Goal: Transaction & Acquisition: Purchase product/service

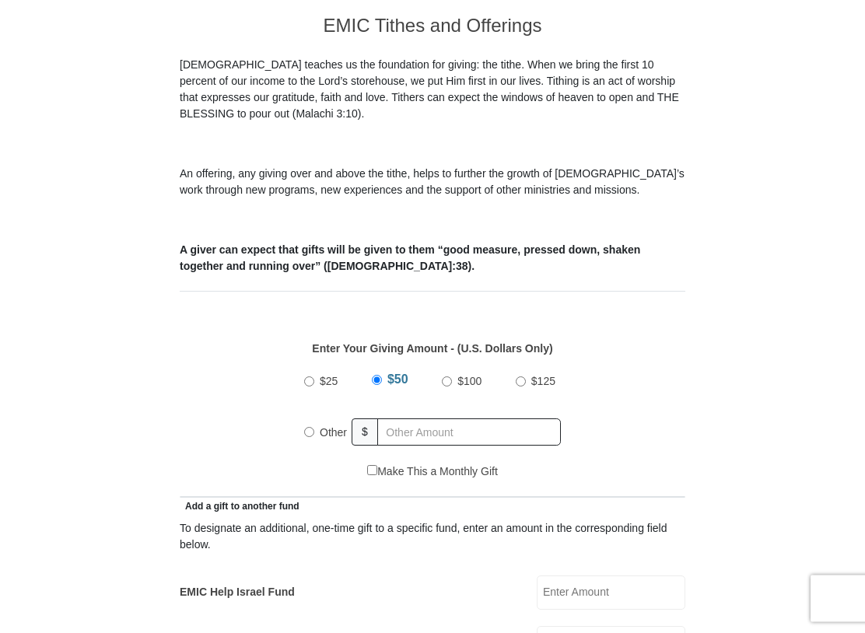
click at [307, 438] on input "Other" at bounding box center [309, 433] width 10 height 10
radio input "true"
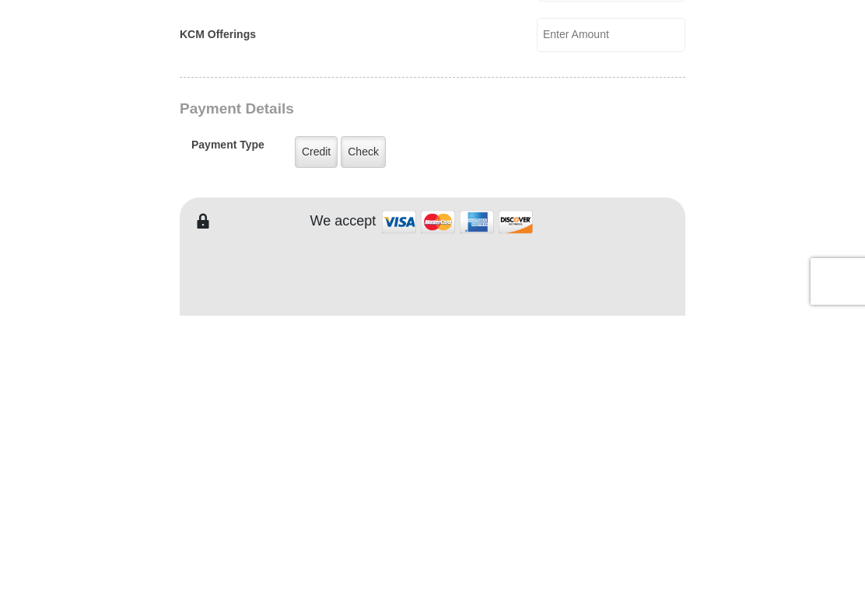
scroll to position [888, 0]
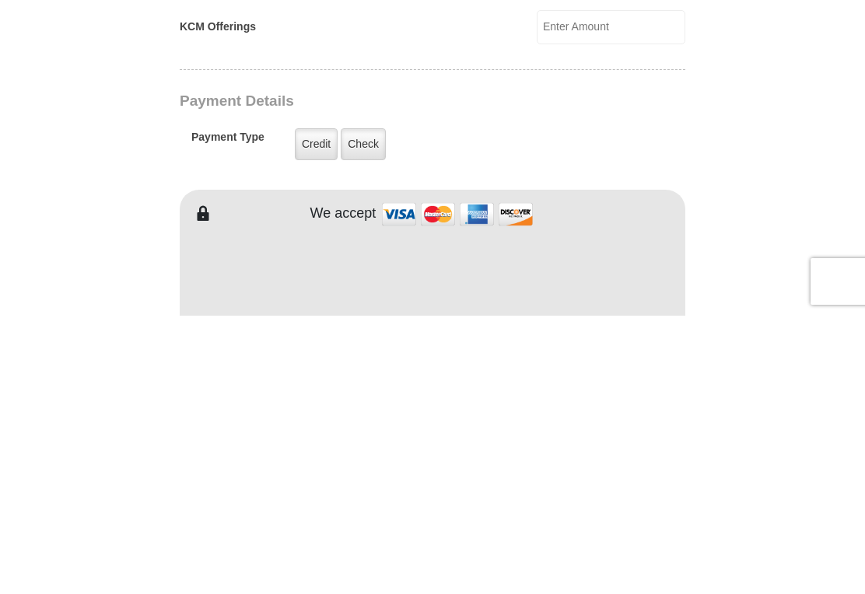
type input "164"
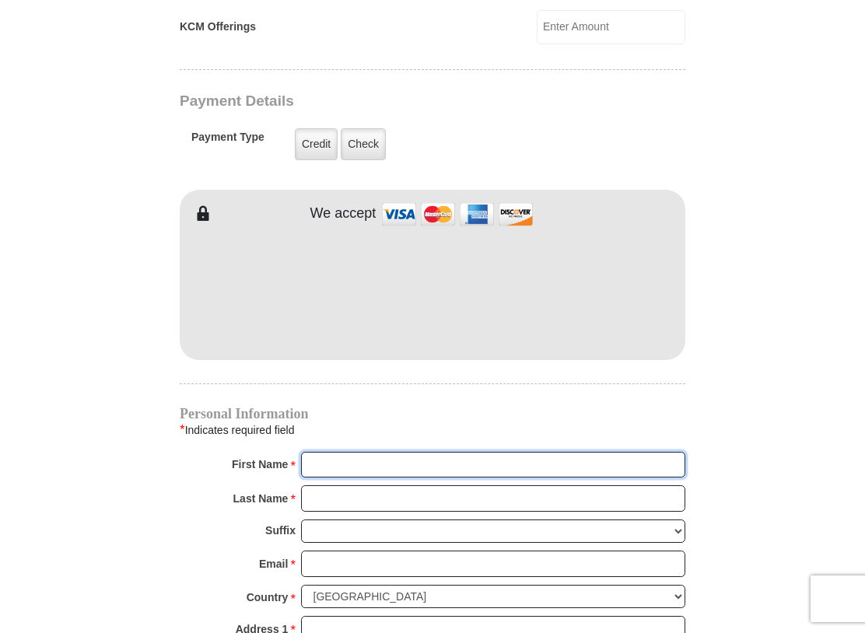
click at [351, 460] on input "First Name *" at bounding box center [493, 465] width 384 height 26
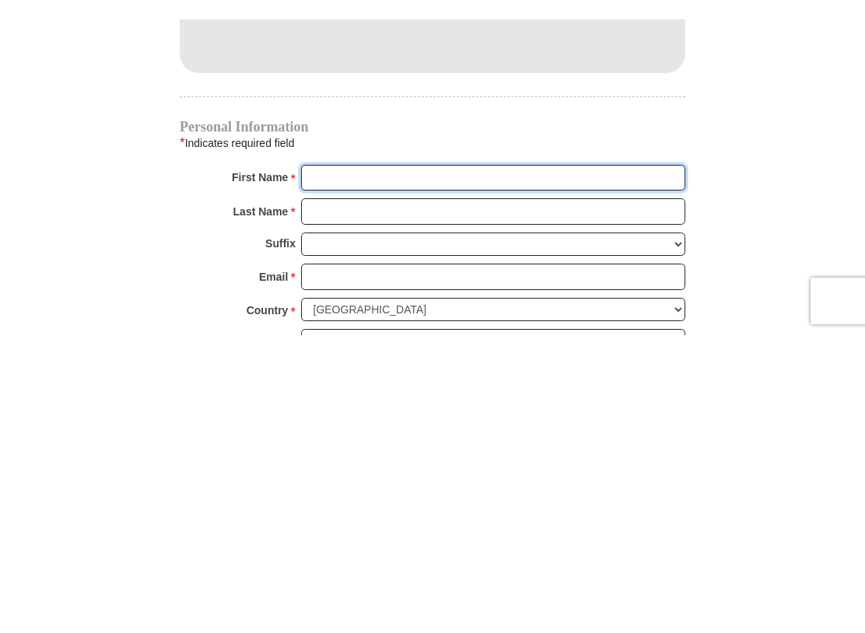
scroll to position [1473, 0]
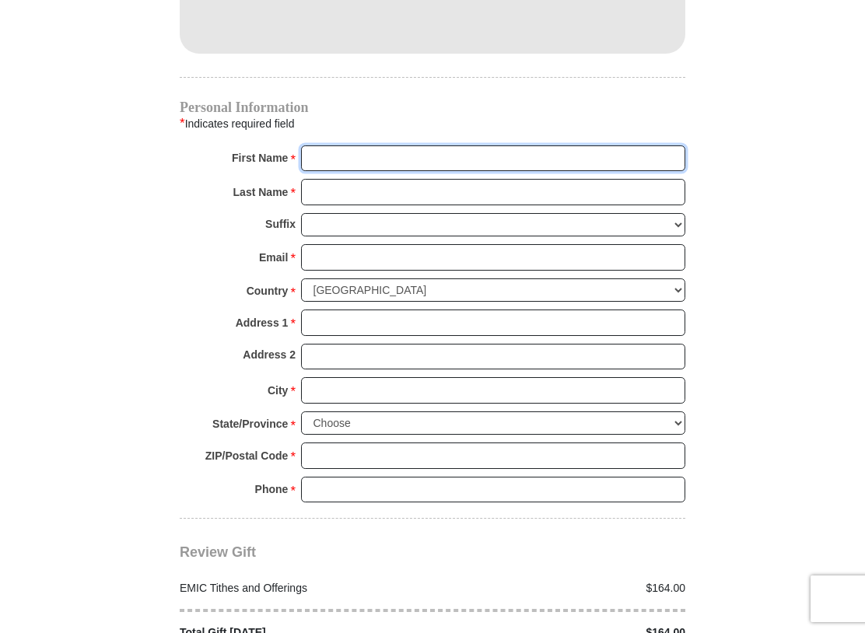
type input "[PERSON_NAME] & [PERSON_NAME]"
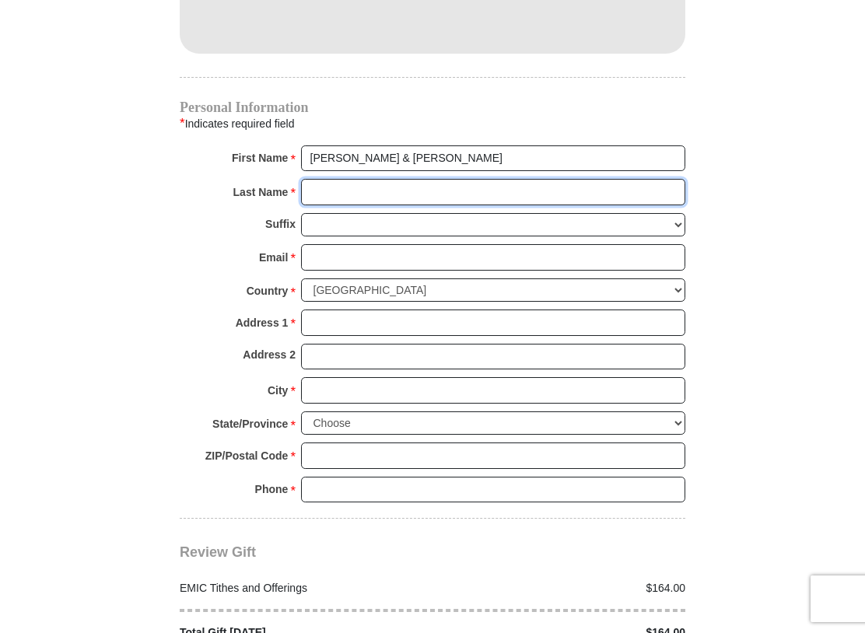
type input "Showers"
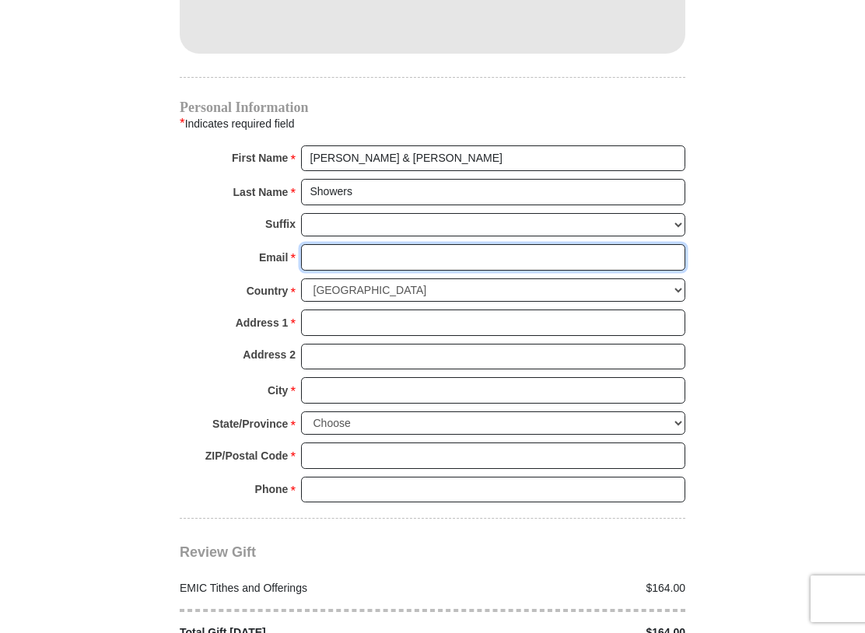
type input "[EMAIL_ADDRESS][DOMAIN_NAME]"
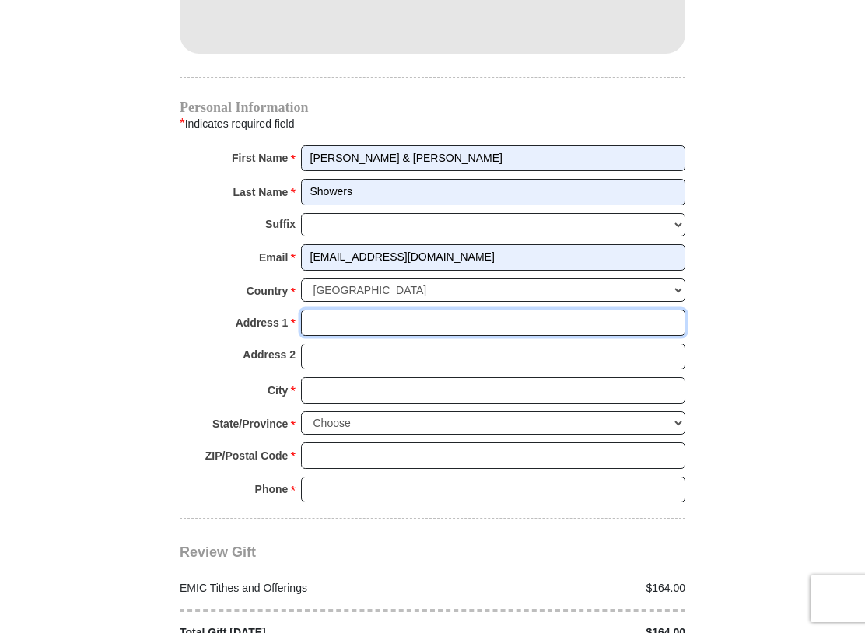
type input "[STREET_ADDRESS][PERSON_NAME]"
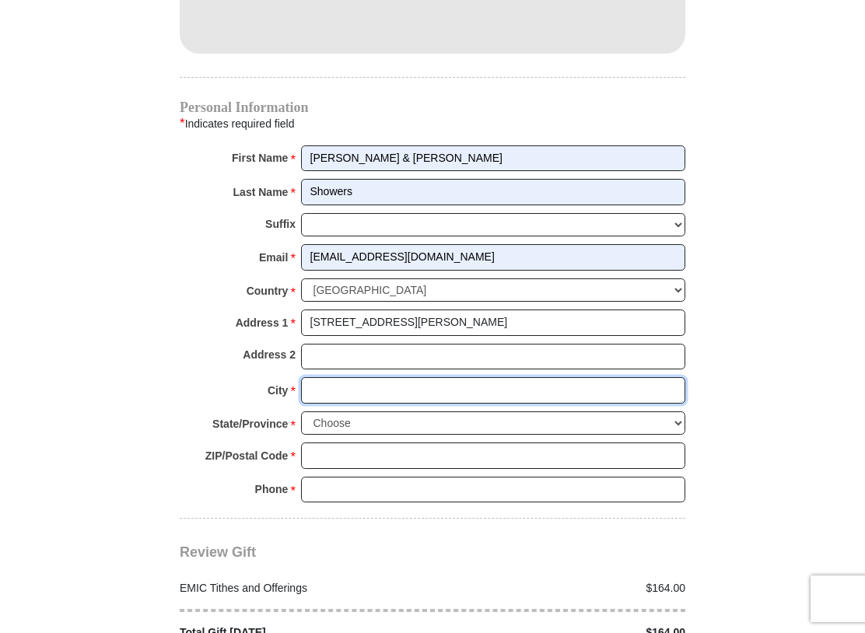
type input "[GEOGRAPHIC_DATA]"
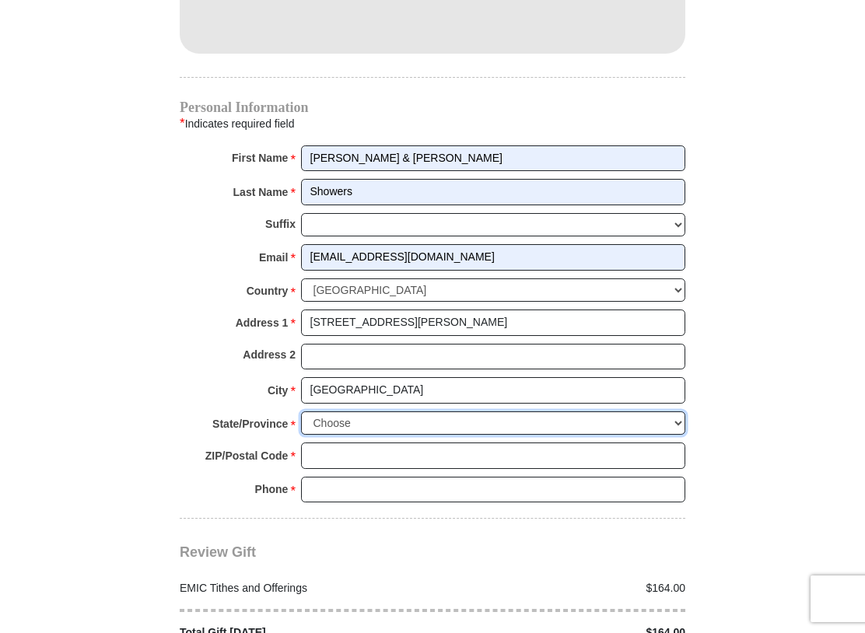
select select "TN"
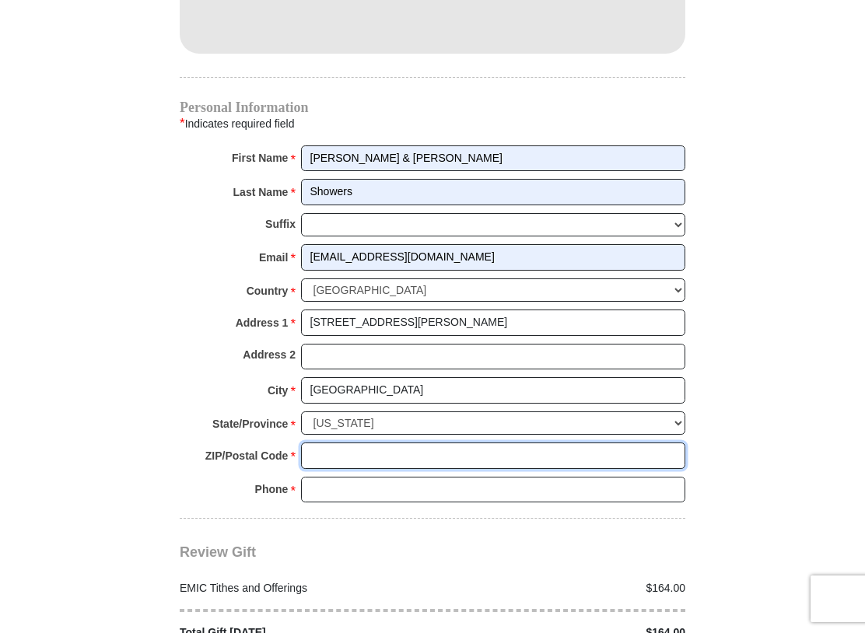
type input "37737"
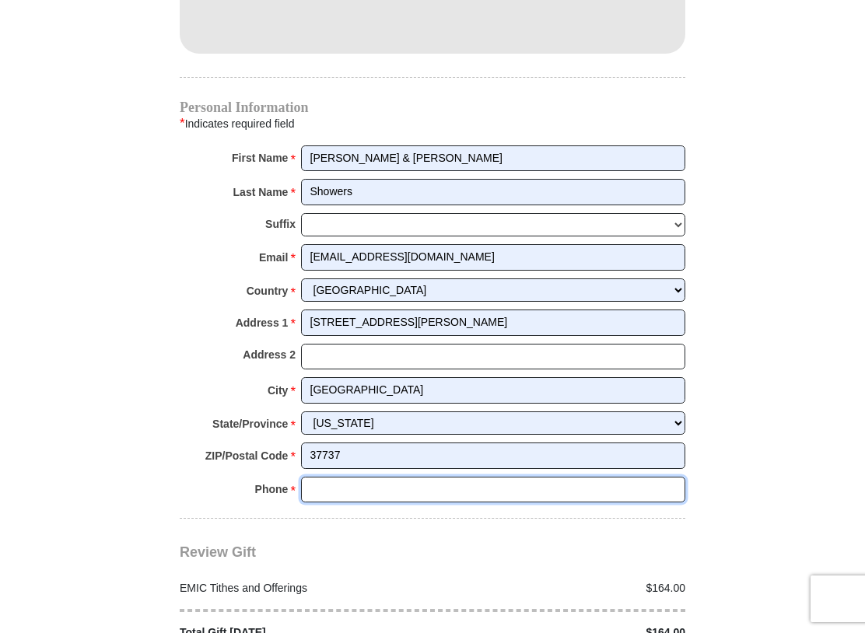
type input "7314419241"
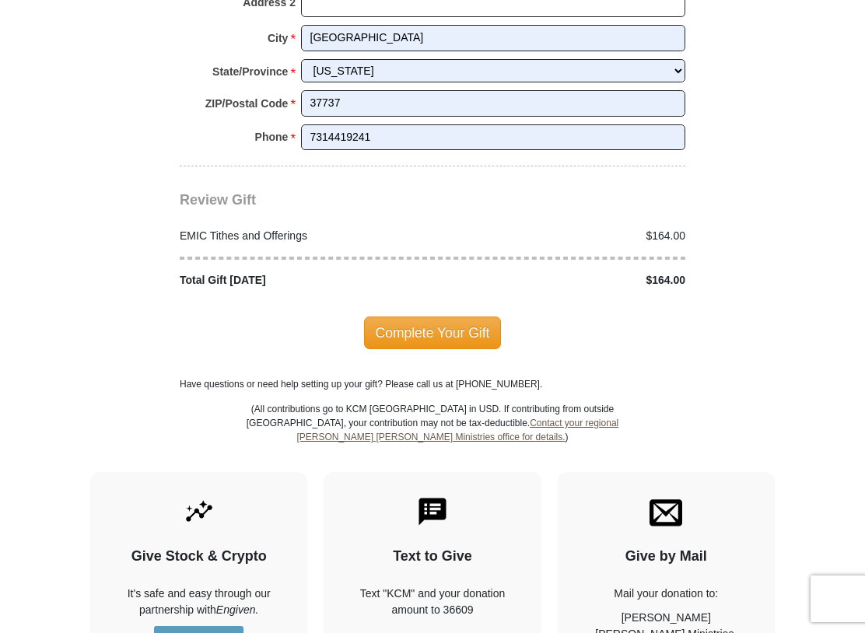
scroll to position [1836, 0]
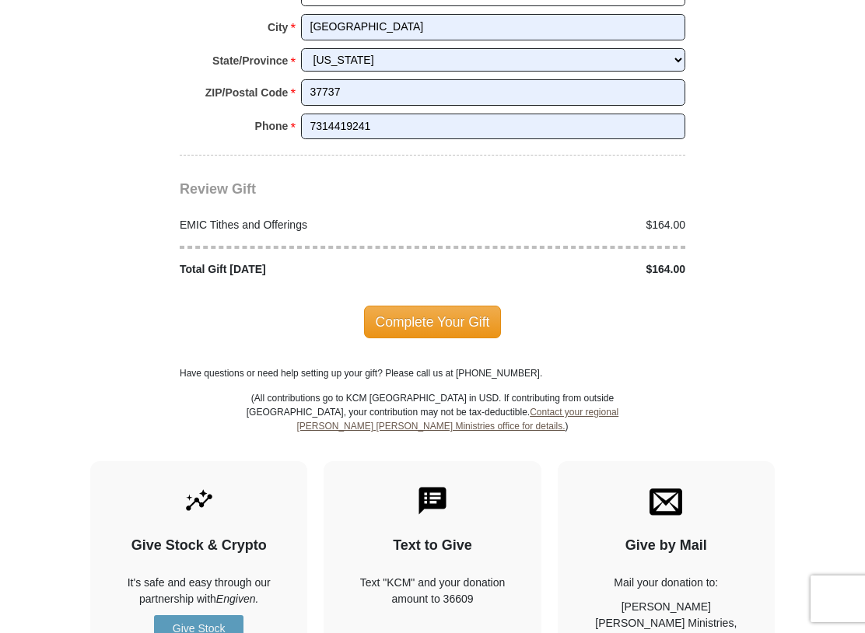
click at [438, 306] on span "Complete Your Gift" at bounding box center [433, 322] width 138 height 33
